Goal: Book appointment/travel/reservation

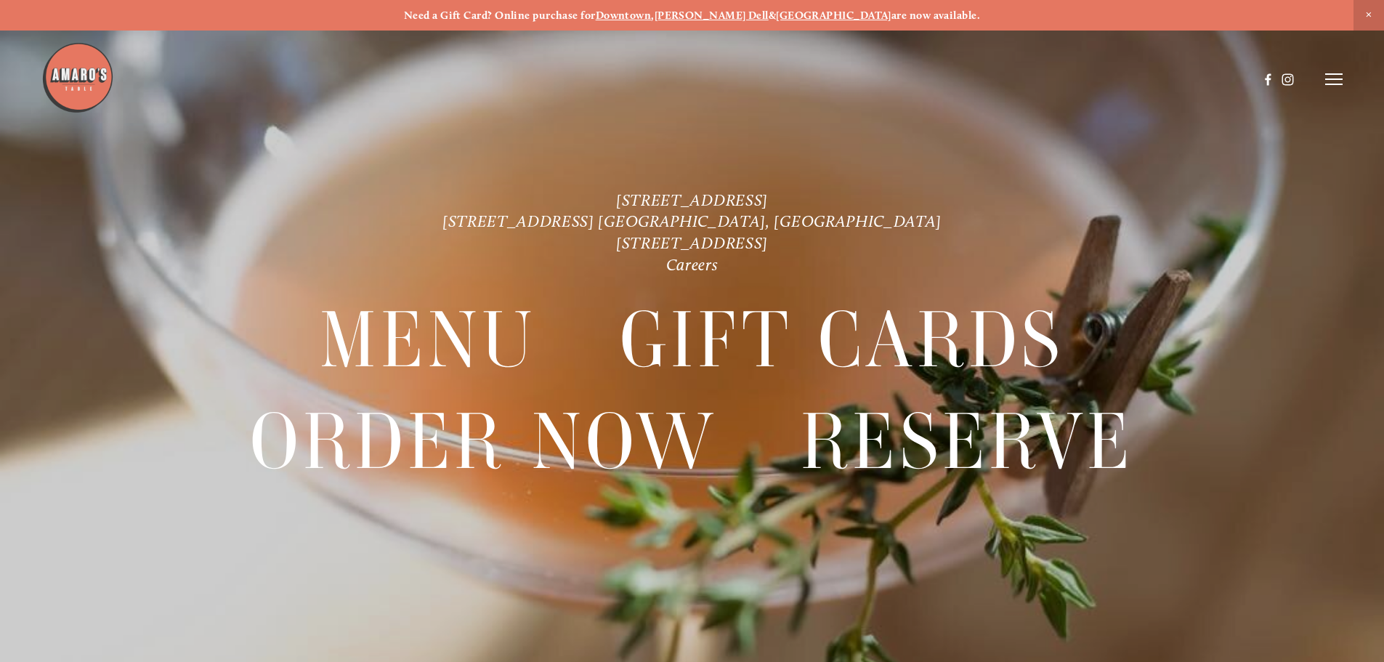
click at [652, 12] on strong "Downtown" at bounding box center [624, 15] width 56 height 13
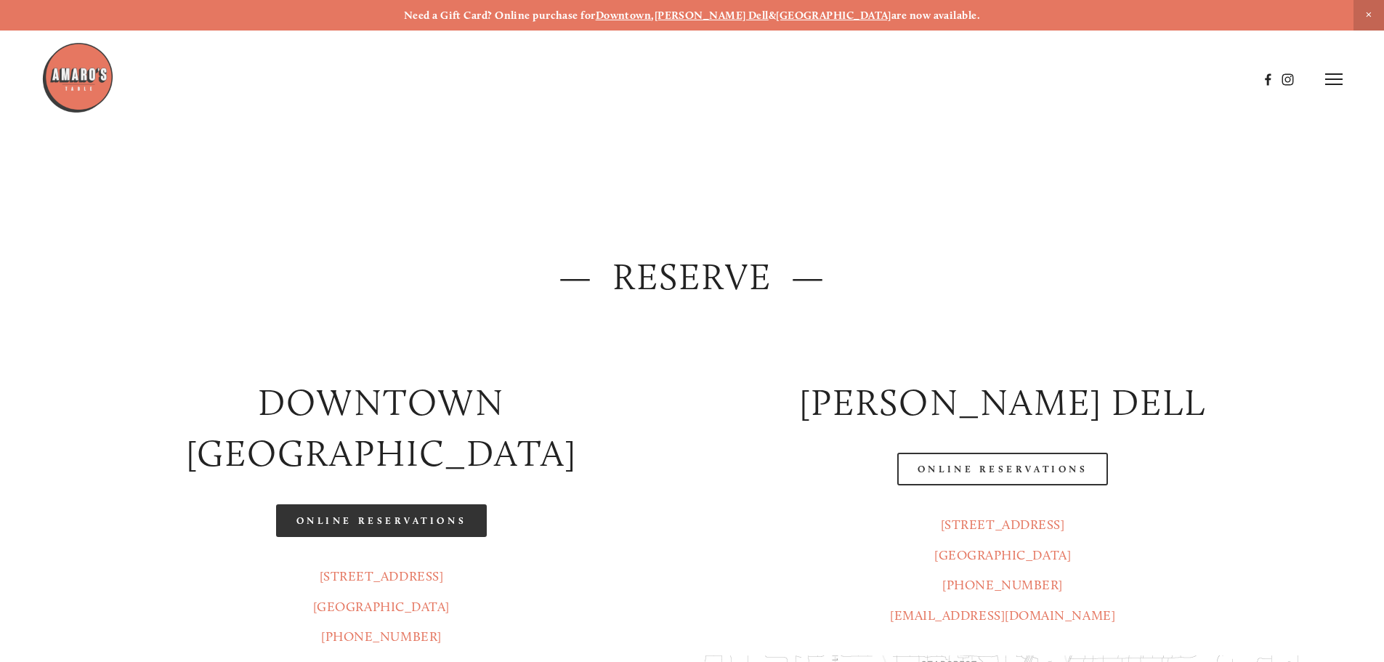
click at [416, 504] on link "Online Reservations" at bounding box center [381, 520] width 211 height 33
